Goal: Information Seeking & Learning: Learn about a topic

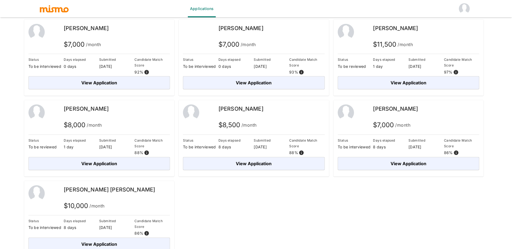
scroll to position [49, 0]
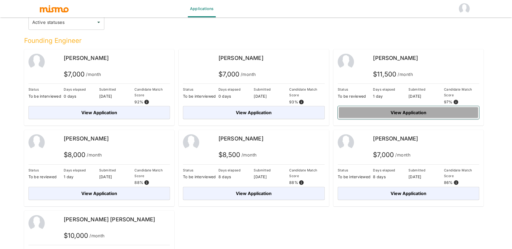
click at [406, 106] on button "View Application" at bounding box center [409, 112] width 142 height 13
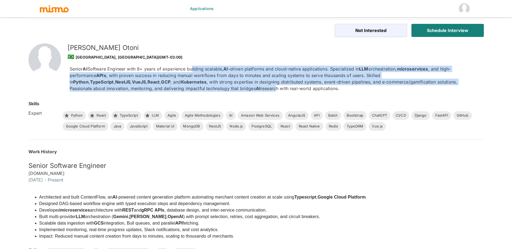
drag, startPoint x: 191, startPoint y: 71, endPoint x: 191, endPoint y: 89, distance: 18.5
click at [191, 89] on p "Senior AI Software Engineer with 9+ years of experience building scalable, AI- …" at bounding box center [273, 79] width 406 height 26
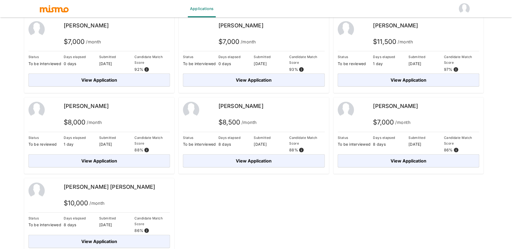
scroll to position [87, 0]
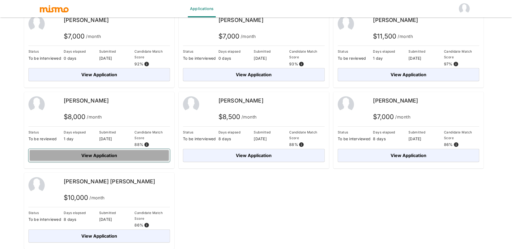
click at [104, 158] on button "View Application" at bounding box center [99, 155] width 142 height 13
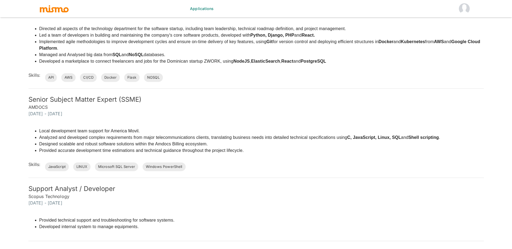
scroll to position [411, 0]
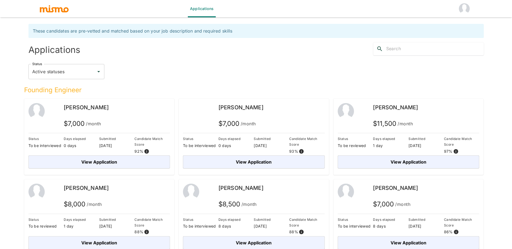
click at [128, 113] on div "[PERSON_NAME]" at bounding box center [117, 111] width 106 height 16
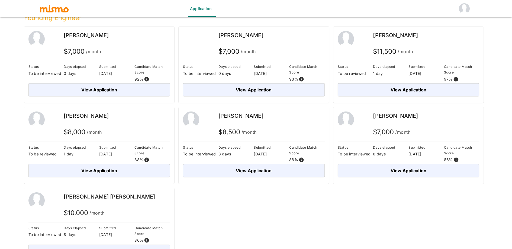
scroll to position [87, 0]
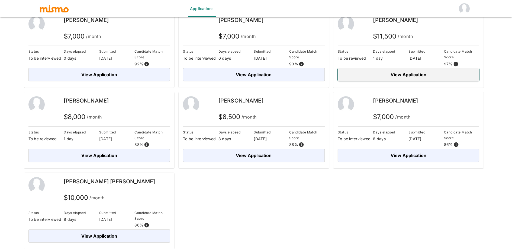
click at [403, 74] on button "View Application" at bounding box center [409, 74] width 142 height 13
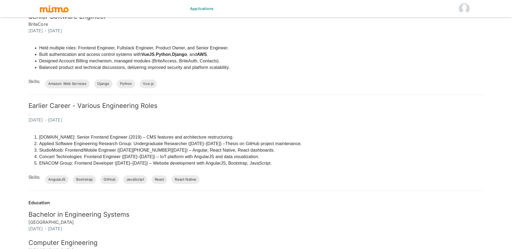
scroll to position [530, 0]
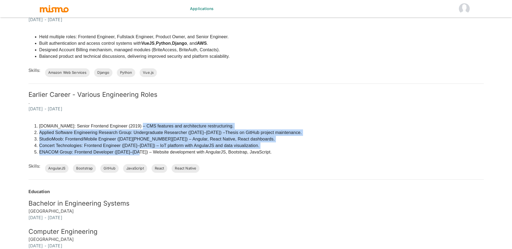
drag, startPoint x: 135, startPoint y: 126, endPoint x: 140, endPoint y: 153, distance: 27.0
click at [140, 153] on ol "[DOMAIN_NAME]: Senior Frontend Engineer (2019) – CMS features and architecture …" at bounding box center [165, 139] width 274 height 33
click at [140, 153] on li "ENACOM Group: Frontend Developer ([DATE]–[DATE]) – Website development with Ang…" at bounding box center [170, 152] width 263 height 7
drag, startPoint x: 140, startPoint y: 153, endPoint x: 137, endPoint y: 126, distance: 27.0
click at [137, 126] on ol "[DOMAIN_NAME]: Senior Frontend Engineer (2019) – CMS features and architecture …" at bounding box center [165, 139] width 274 height 33
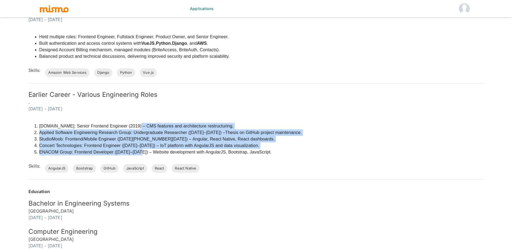
click at [137, 126] on li "[DOMAIN_NAME]: Senior Frontend Engineer (2019) – CMS features and architecture …" at bounding box center [170, 126] width 263 height 7
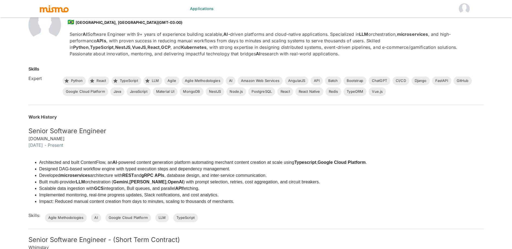
scroll to position [0, 0]
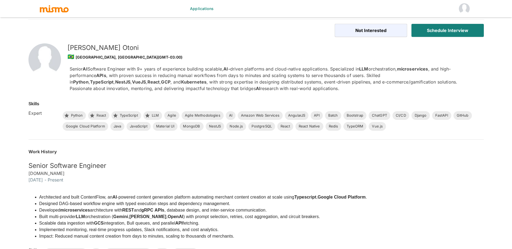
scroll to position [13, 0]
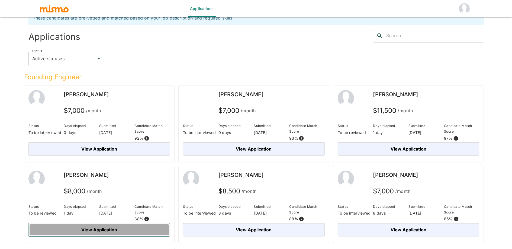
click at [137, 226] on button "View Application" at bounding box center [99, 229] width 142 height 13
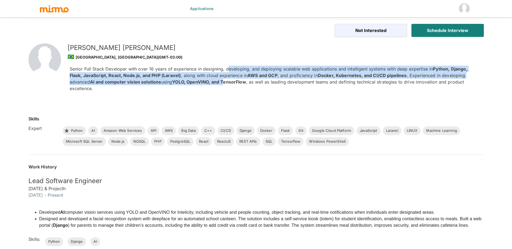
drag, startPoint x: 227, startPoint y: 66, endPoint x: 227, endPoint y: 79, distance: 13.0
click at [227, 79] on p "Senior Full Stack Developer with over 16 years of experience in designing, deve…" at bounding box center [273, 79] width 406 height 26
click at [227, 79] on strong "YOLO, OpenVINO, and TensorFlow" at bounding box center [209, 81] width 74 height 5
drag, startPoint x: 227, startPoint y: 79, endPoint x: 225, endPoint y: 70, distance: 9.9
click at [225, 70] on p "Senior Full Stack Developer with over 16 years of experience in designing, deve…" at bounding box center [273, 79] width 406 height 26
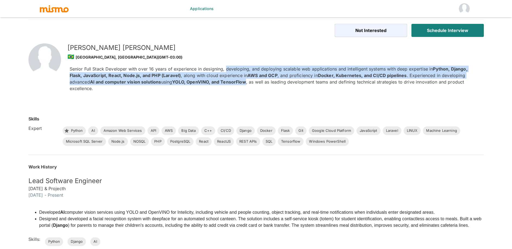
click at [225, 70] on p "Senior Full Stack Developer with over 16 years of experience in designing, deve…" at bounding box center [273, 79] width 406 height 26
drag, startPoint x: 226, startPoint y: 75, endPoint x: 226, endPoint y: 81, distance: 6.5
click at [226, 81] on p "Senior Full Stack Developer with over 16 years of experience in designing, deve…" at bounding box center [273, 79] width 406 height 26
click at [226, 81] on strong "YOLO, OpenVINO, and TensorFlow" at bounding box center [209, 81] width 74 height 5
drag, startPoint x: 225, startPoint y: 74, endPoint x: 225, endPoint y: 66, distance: 7.9
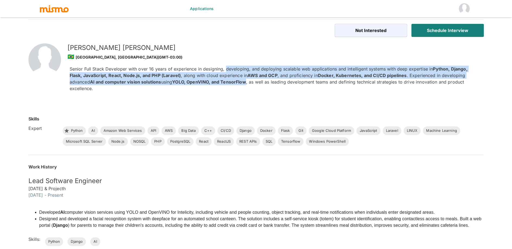
click at [225, 66] on p "Senior Full Stack Developer with over 16 years of experience in designing, deve…" at bounding box center [273, 79] width 406 height 26
drag, startPoint x: 225, startPoint y: 66, endPoint x: 225, endPoint y: 80, distance: 14.1
click at [225, 80] on p "Senior Full Stack Developer with over 16 years of experience in designing, deve…" at bounding box center [273, 79] width 406 height 26
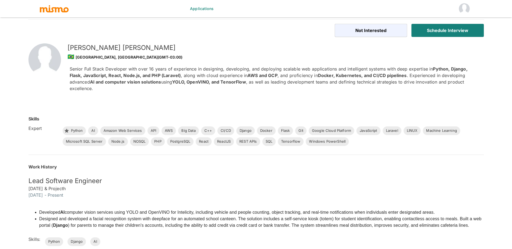
click at [226, 80] on strong "YOLO, OpenVINO, and TensorFlow" at bounding box center [209, 81] width 74 height 5
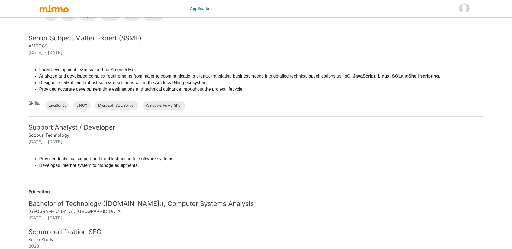
scroll to position [411, 0]
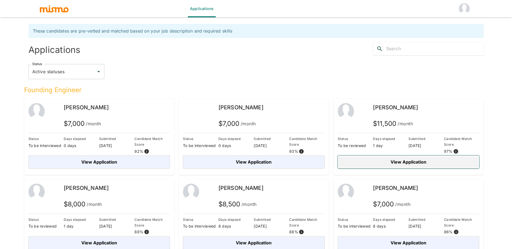
click at [423, 159] on button "View Application" at bounding box center [409, 161] width 142 height 13
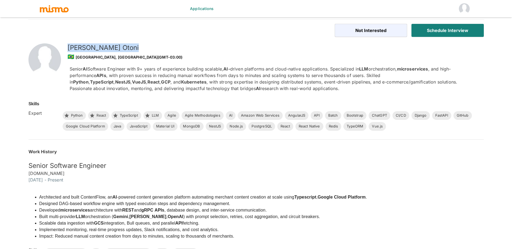
drag, startPoint x: 122, startPoint y: 49, endPoint x: 60, endPoint y: 47, distance: 61.9
click at [60, 47] on div "[PERSON_NAME] 🇧🇷 [GEOGRAPHIC_DATA], [GEOGRAPHIC_DATA] (GMT-03:00) Senior AI Sof…" at bounding box center [247, 59] width 473 height 66
copy h5 "[PERSON_NAME]"
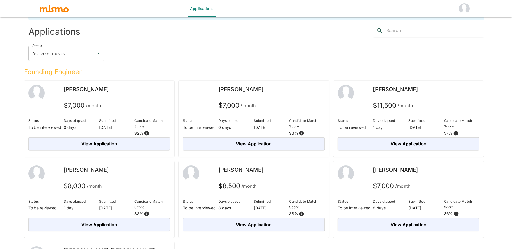
scroll to position [70, 0]
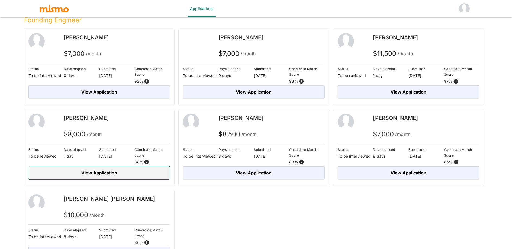
click at [133, 171] on button "View Application" at bounding box center [99, 172] width 142 height 13
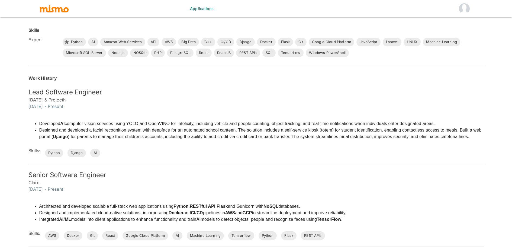
scroll to position [101, 0]
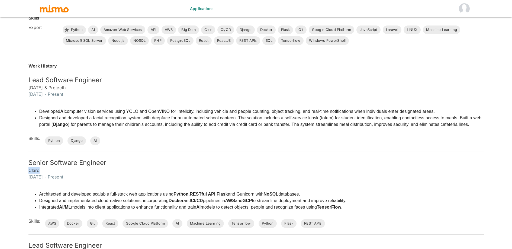
drag, startPoint x: 42, startPoint y: 172, endPoint x: 27, endPoint y: 169, distance: 15.6
click at [28, 172] on div "Senior Software Engineer Claro [DATE] - Present" at bounding box center [253, 166] width 462 height 28
copy h6 "Claro"
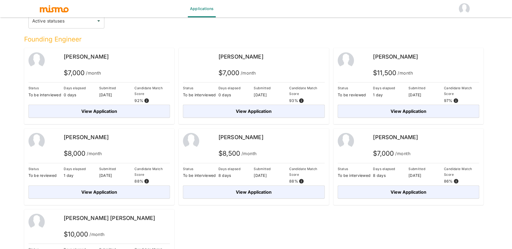
scroll to position [1, 0]
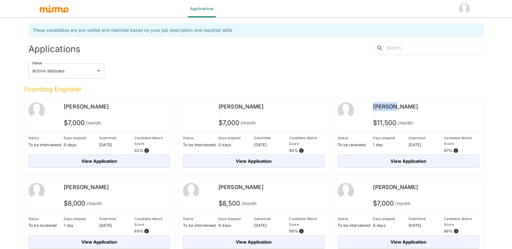
drag, startPoint x: 373, startPoint y: 107, endPoint x: 393, endPoint y: 105, distance: 21.0
click at [393, 105] on div "[PERSON_NAME] $ 11,500 /month" at bounding box center [409, 115] width 142 height 27
copy span "[PERSON_NAME]"
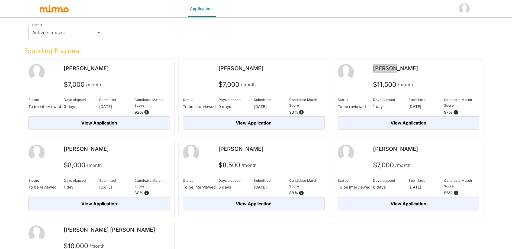
scroll to position [39, 0]
drag, startPoint x: 212, startPoint y: 87, endPoint x: 272, endPoint y: 86, distance: 60.7
click at [272, 86] on div "[PERSON_NAME] $ 7,000 /month" at bounding box center [254, 77] width 142 height 27
click at [272, 86] on div "$ 7,000 /month" at bounding box center [272, 85] width 106 height 11
drag, startPoint x: 241, startPoint y: 85, endPoint x: 200, endPoint y: 85, distance: 40.9
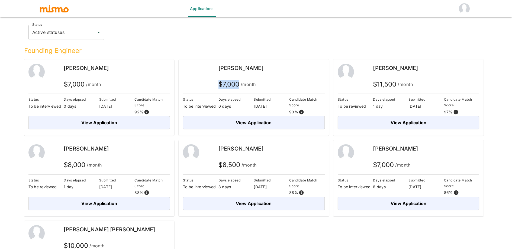
click at [200, 85] on div "[PERSON_NAME] $ 7,000 /month" at bounding box center [254, 77] width 142 height 27
click at [193, 74] on img at bounding box center [191, 72] width 16 height 16
click at [53, 38] on div "Active statuses Status" at bounding box center [66, 32] width 76 height 15
click at [54, 34] on input "Active statuses" at bounding box center [62, 32] width 63 height 10
click at [72, 34] on input "Active statuses" at bounding box center [62, 32] width 63 height 10
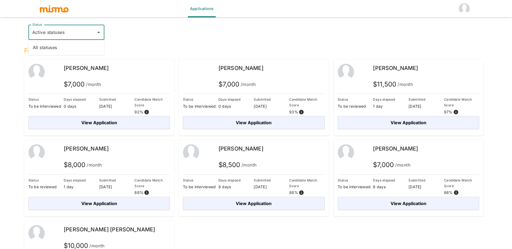
click at [219, 46] on div "Founding Engineer" at bounding box center [254, 49] width 460 height 11
click at [75, 37] on input "Active statuses" at bounding box center [62, 32] width 63 height 10
click at [230, 44] on div "Founding Engineer" at bounding box center [254, 49] width 460 height 11
click at [197, 71] on img at bounding box center [191, 72] width 16 height 16
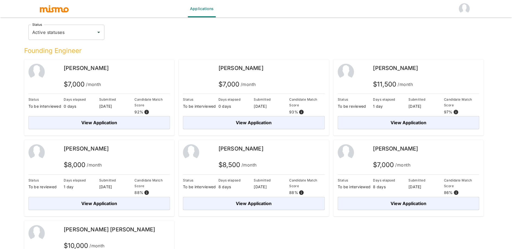
click at [187, 71] on img at bounding box center [191, 72] width 16 height 16
click at [445, 45] on div "Founding Engineer" at bounding box center [254, 49] width 460 height 11
